Goal: Obtain resource: Obtain resource

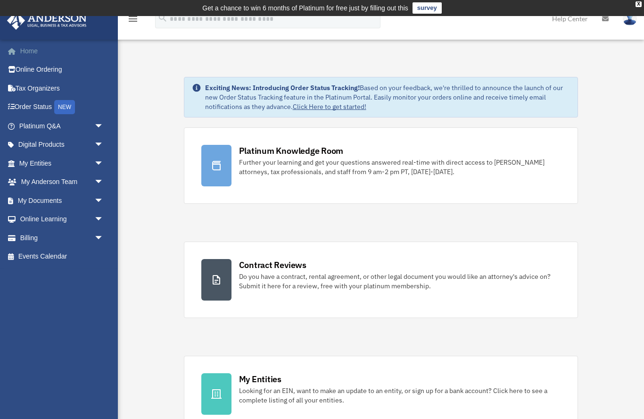
click at [27, 52] on link "Home" at bounding box center [62, 50] width 111 height 19
click at [97, 213] on span "arrow_drop_down" at bounding box center [103, 219] width 19 height 19
click at [47, 275] on link "Resources" at bounding box center [65, 274] width 105 height 19
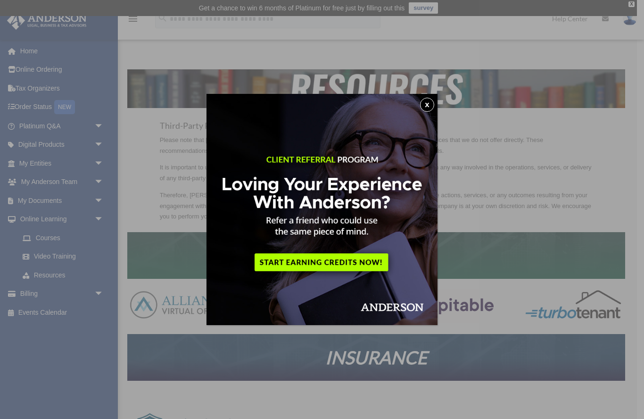
click at [431, 109] on button "x" at bounding box center [427, 105] width 14 height 14
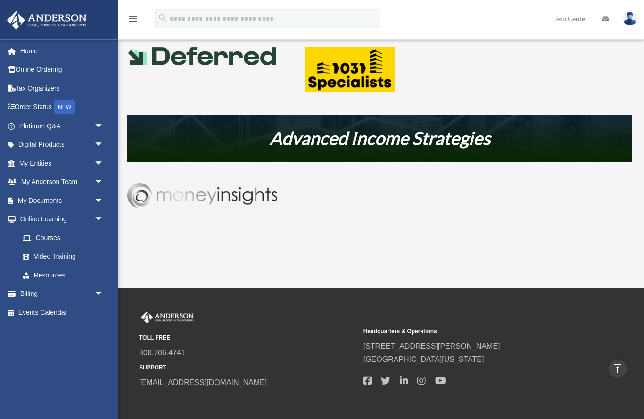
scroll to position [500, 0]
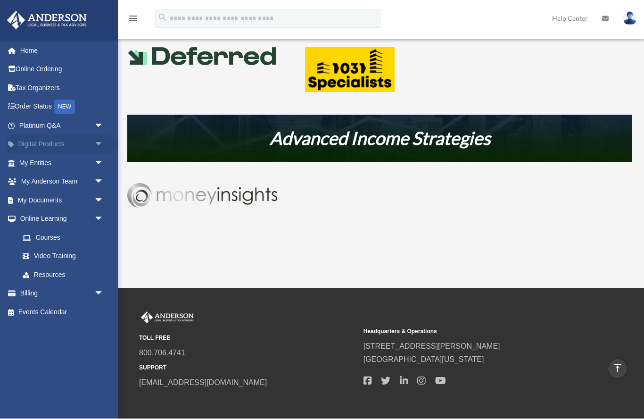
click at [101, 142] on span "arrow_drop_down" at bounding box center [103, 144] width 19 height 19
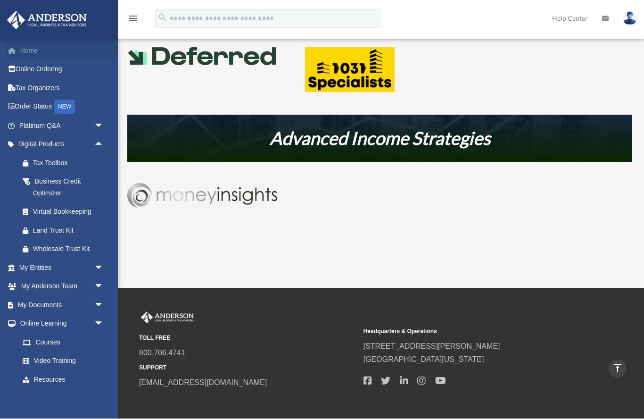
click at [40, 50] on link "Home" at bounding box center [62, 50] width 111 height 19
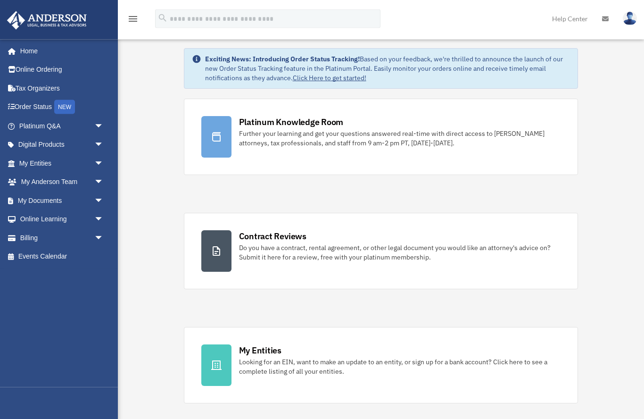
scroll to position [29, 0]
click at [132, 15] on icon "menu" at bounding box center [132, 18] width 11 height 11
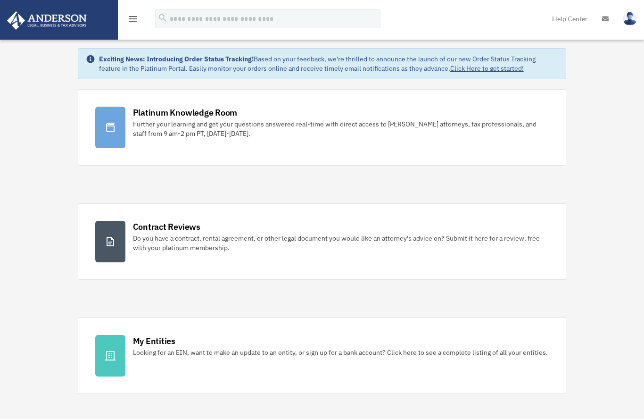
click at [567, 23] on link "Help Center" at bounding box center [570, 18] width 50 height 37
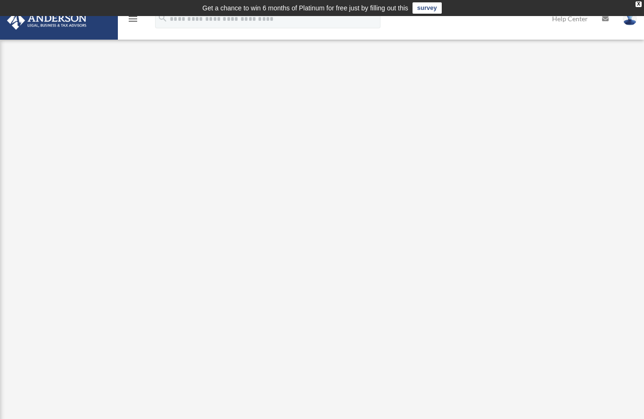
click at [569, 21] on link "Help Center" at bounding box center [570, 18] width 50 height 37
click at [573, 25] on link "Help Center" at bounding box center [570, 18] width 50 height 37
click at [514, 26] on div "menu search Site Menu add tmiddleton1667@gmail.com My Profile Reset Password Lo…" at bounding box center [322, 23] width 630 height 32
click at [642, 1] on td "Get a chance to win 6 months of Platinum for free just by filling out this surv…" at bounding box center [322, 8] width 644 height 16
click at [642, 11] on td "Get a chance to win 6 months of Platinum for free just by filling out this surv…" at bounding box center [322, 8] width 644 height 16
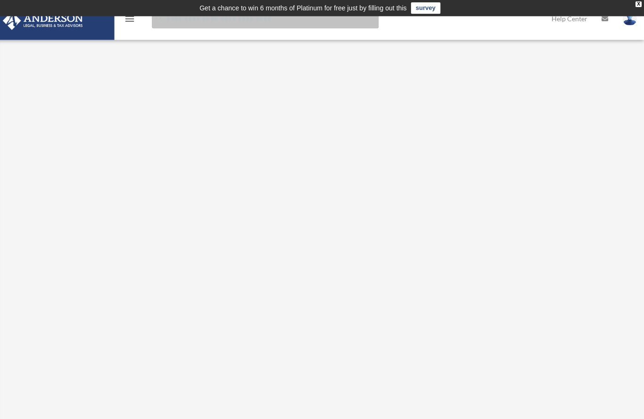
click at [170, 20] on input "search" at bounding box center [267, 18] width 225 height 19
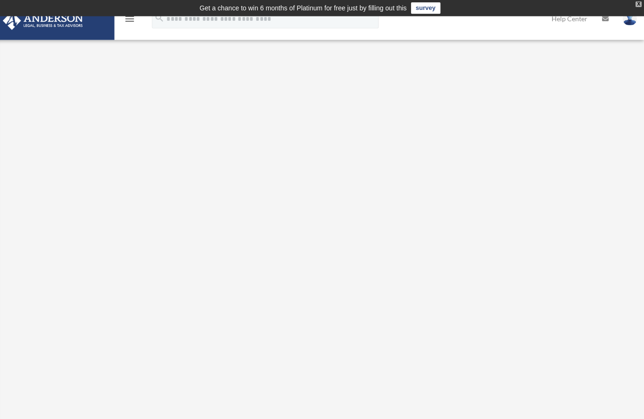
click at [636, 6] on div "X" at bounding box center [639, 4] width 6 height 6
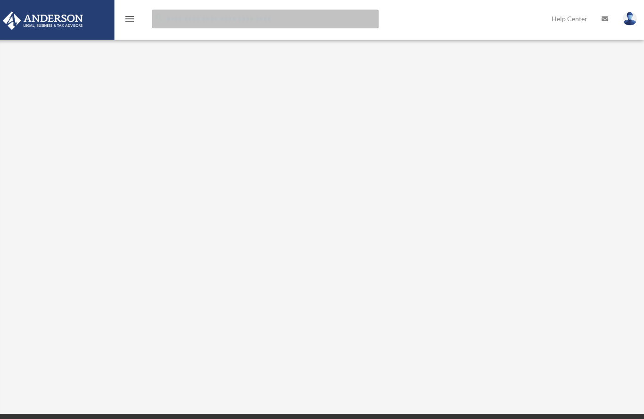
click at [194, 24] on input "search" at bounding box center [267, 18] width 225 height 19
type input "*********"
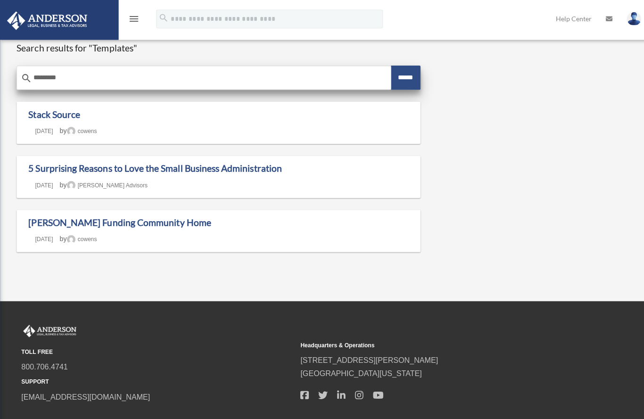
click at [56, 79] on input "*********" at bounding box center [203, 77] width 372 height 23
click at [403, 73] on input "******" at bounding box center [402, 77] width 29 height 24
click at [91, 79] on input "*********" at bounding box center [203, 77] width 372 height 23
type input "*"
type input "**********"
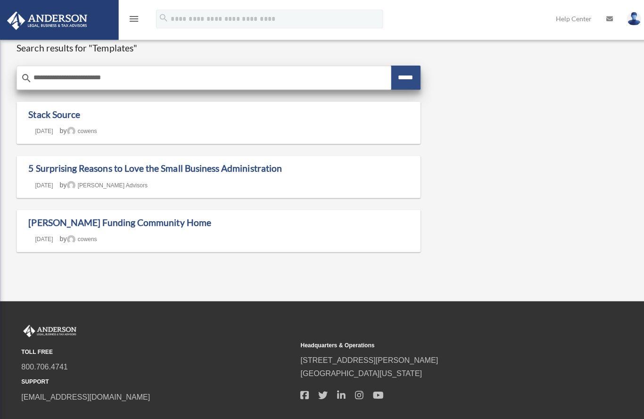
click at [399, 76] on input "******" at bounding box center [402, 77] width 29 height 24
click at [404, 79] on input "******" at bounding box center [402, 77] width 29 height 24
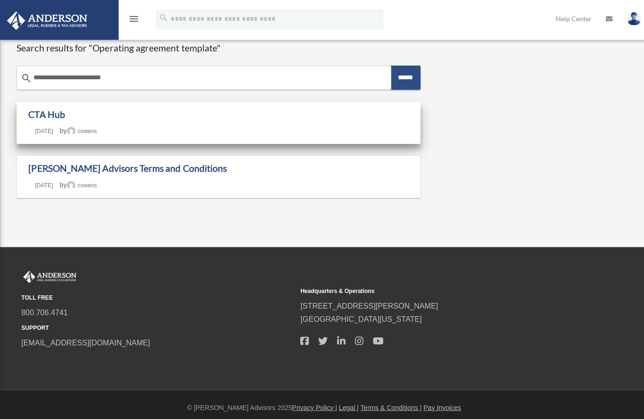
click at [63, 118] on link "CTA Hub" at bounding box center [46, 113] width 36 height 11
click at [44, 116] on link "CTA Hub" at bounding box center [46, 113] width 36 height 11
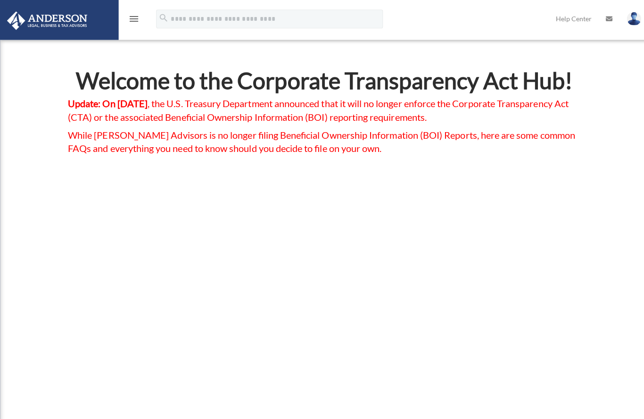
click at [128, 15] on icon "menu" at bounding box center [132, 18] width 11 height 11
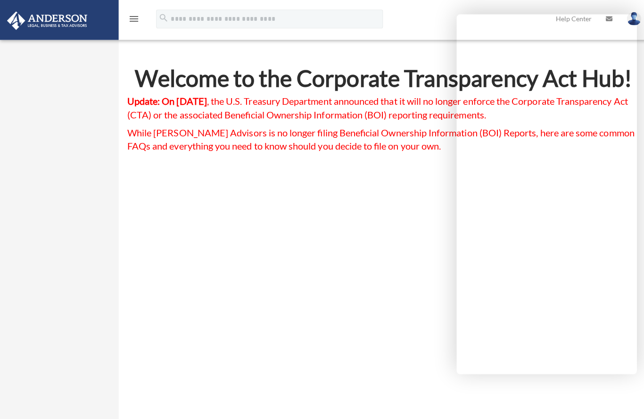
click at [406, 18] on div "menu search Site Menu add tmiddleton1667@gmail.com My Profile Reset Password Lo…" at bounding box center [322, 23] width 630 height 32
click at [138, 17] on icon "menu" at bounding box center [132, 18] width 11 height 11
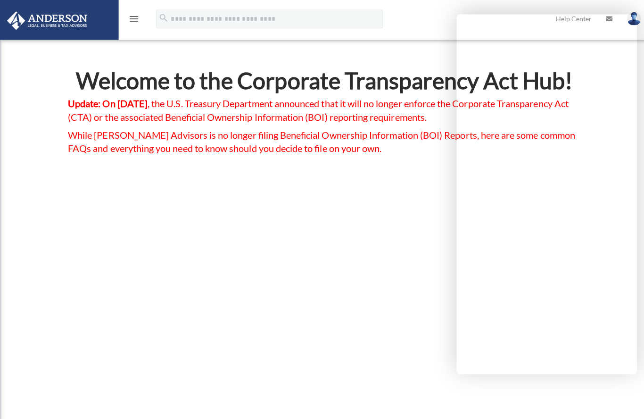
click at [136, 21] on icon "menu" at bounding box center [132, 18] width 11 height 11
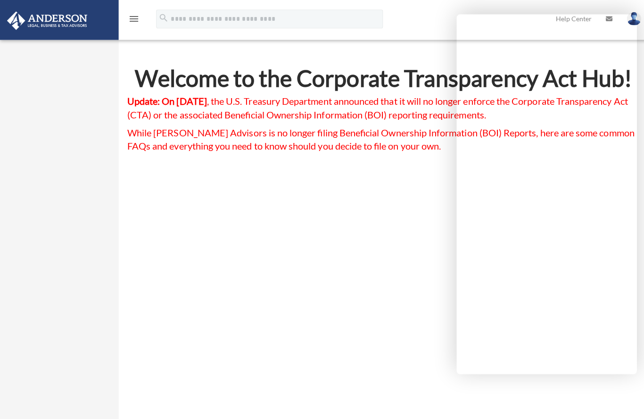
click at [128, 22] on icon "menu" at bounding box center [132, 18] width 11 height 11
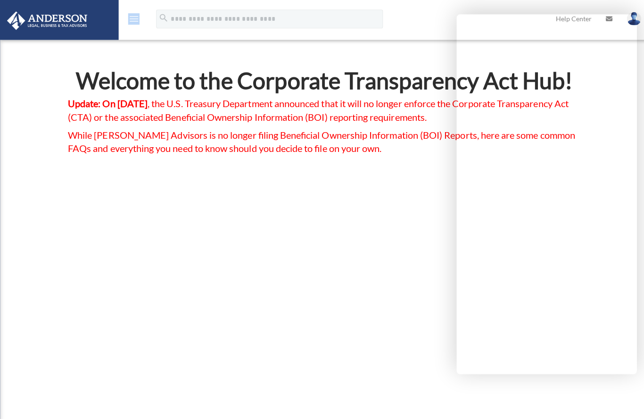
click at [134, 19] on icon "menu" at bounding box center [132, 18] width 11 height 11
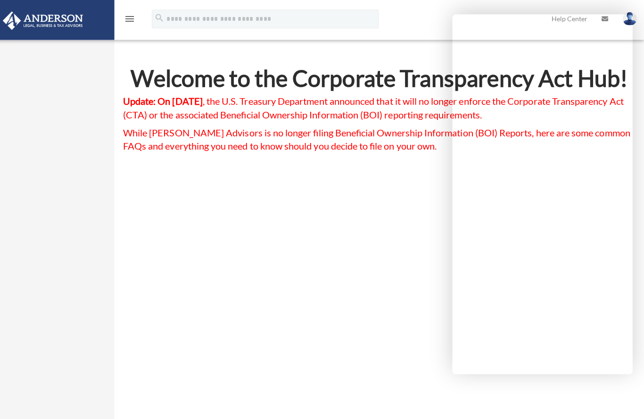
click at [630, 23] on img at bounding box center [630, 19] width 14 height 14
click at [54, 26] on img at bounding box center [46, 20] width 85 height 18
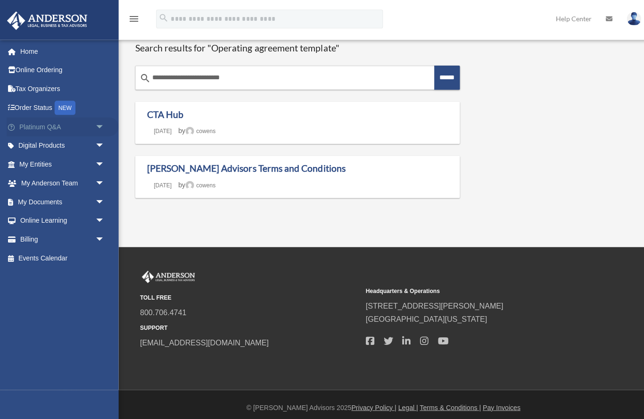
click at [102, 122] on span "arrow_drop_down" at bounding box center [103, 125] width 19 height 19
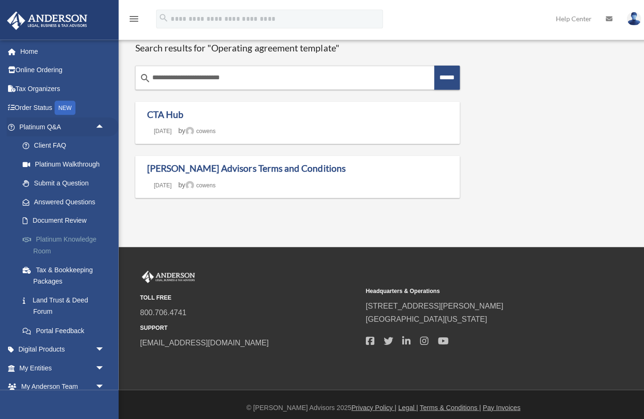
click at [74, 239] on link "Platinum Knowledge Room" at bounding box center [65, 243] width 105 height 30
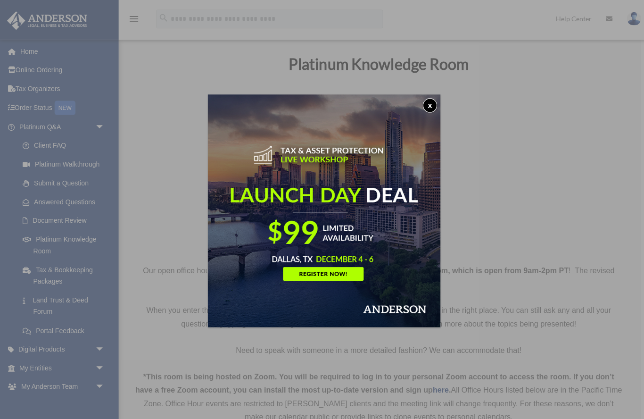
click at [426, 106] on button "x" at bounding box center [427, 105] width 14 height 14
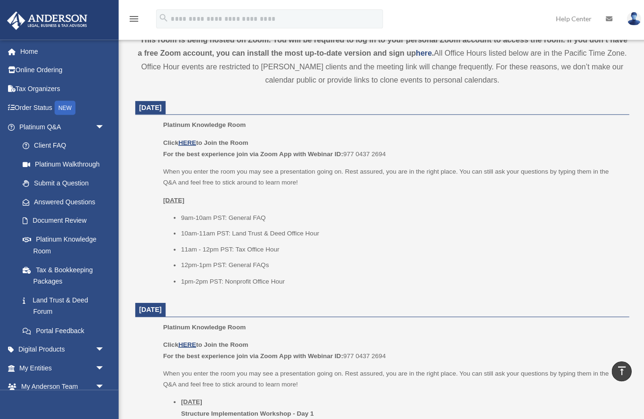
scroll to position [335, 0]
click at [190, 143] on u "HERE" at bounding box center [185, 141] width 17 height 7
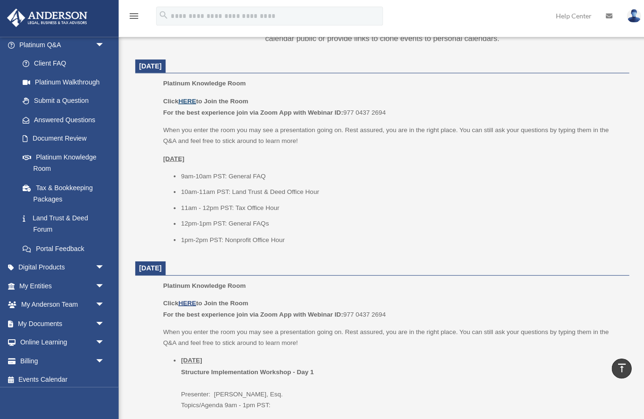
scroll to position [77, 0]
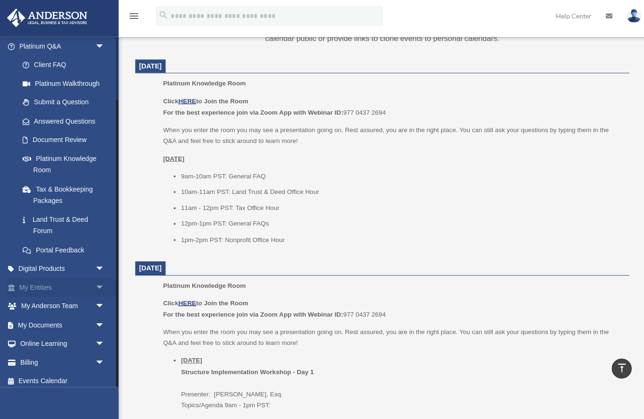
click at [100, 279] on span "arrow_drop_down" at bounding box center [103, 288] width 19 height 19
click at [50, 317] on link "CTA Hub" at bounding box center [65, 325] width 105 height 19
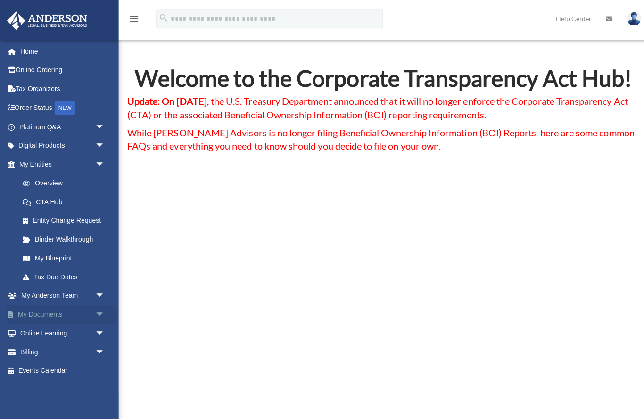
click at [107, 310] on span "arrow_drop_down" at bounding box center [103, 312] width 19 height 19
click at [65, 365] on link "Forms Library" at bounding box center [65, 368] width 105 height 19
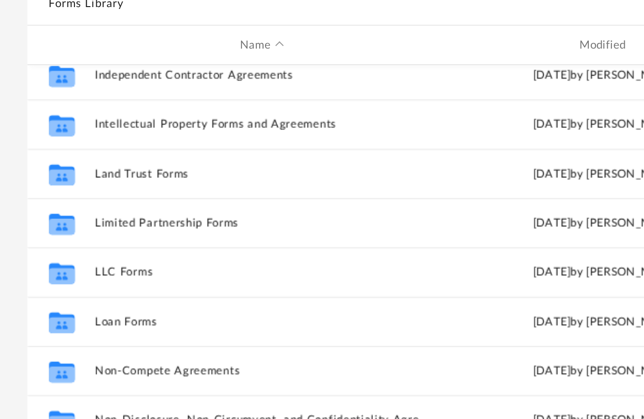
scroll to position [361, 0]
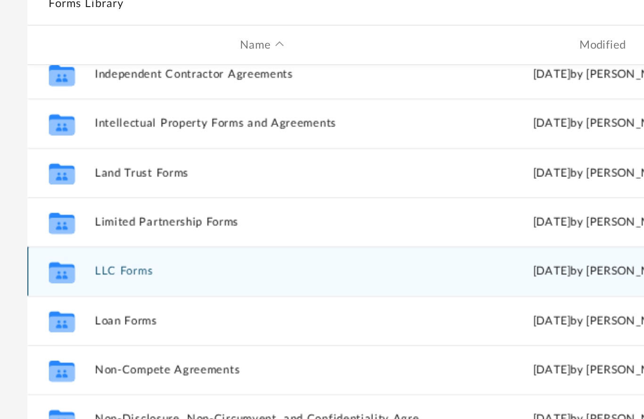
click at [176, 224] on button "LLC Forms" at bounding box center [256, 227] width 160 height 6
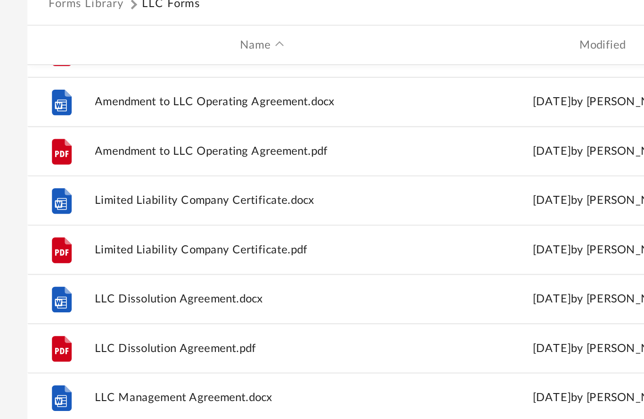
scroll to position [42, 0]
